Goal: Task Accomplishment & Management: Manage account settings

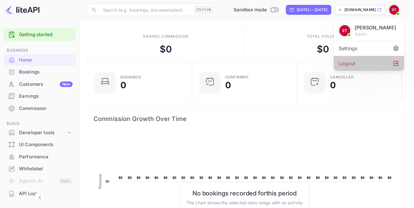
click at [356, 66] on div "Logout" at bounding box center [369, 63] width 71 height 15
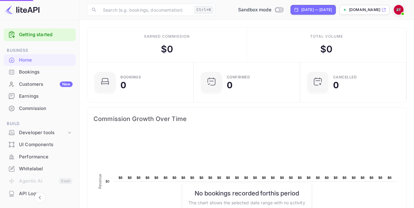
scroll to position [95, 98]
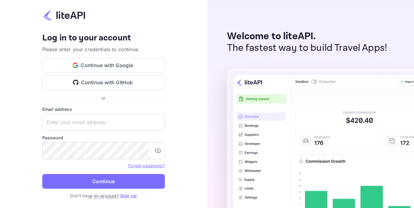
click at [88, 124] on input "text" at bounding box center [103, 122] width 123 height 17
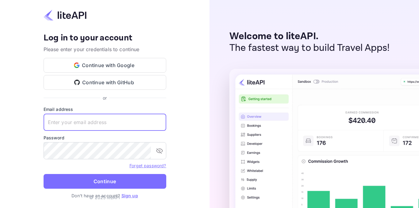
click at [97, 122] on input "text" at bounding box center [105, 122] width 123 height 17
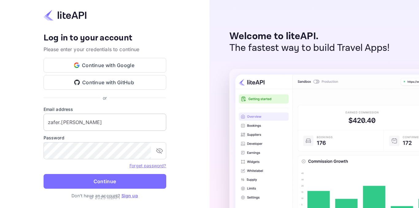
click at [109, 125] on input "zafer.[PERSON_NAME]" at bounding box center [105, 122] width 123 height 17
click at [101, 120] on input "zafer.[PERSON_NAME]" at bounding box center [105, 122] width 123 height 17
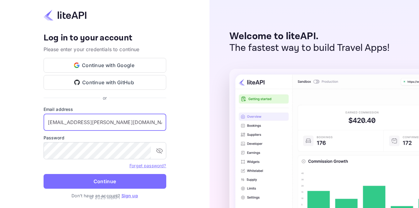
type input "[EMAIL_ADDRESS][PERSON_NAME][DOMAIN_NAME]"
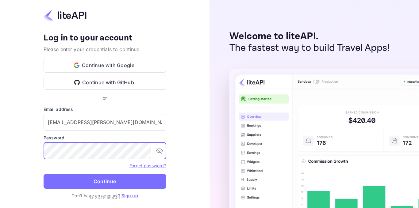
click at [44, 174] on button "Continue" at bounding box center [105, 181] width 123 height 15
